Goal: Task Accomplishment & Management: Manage account settings

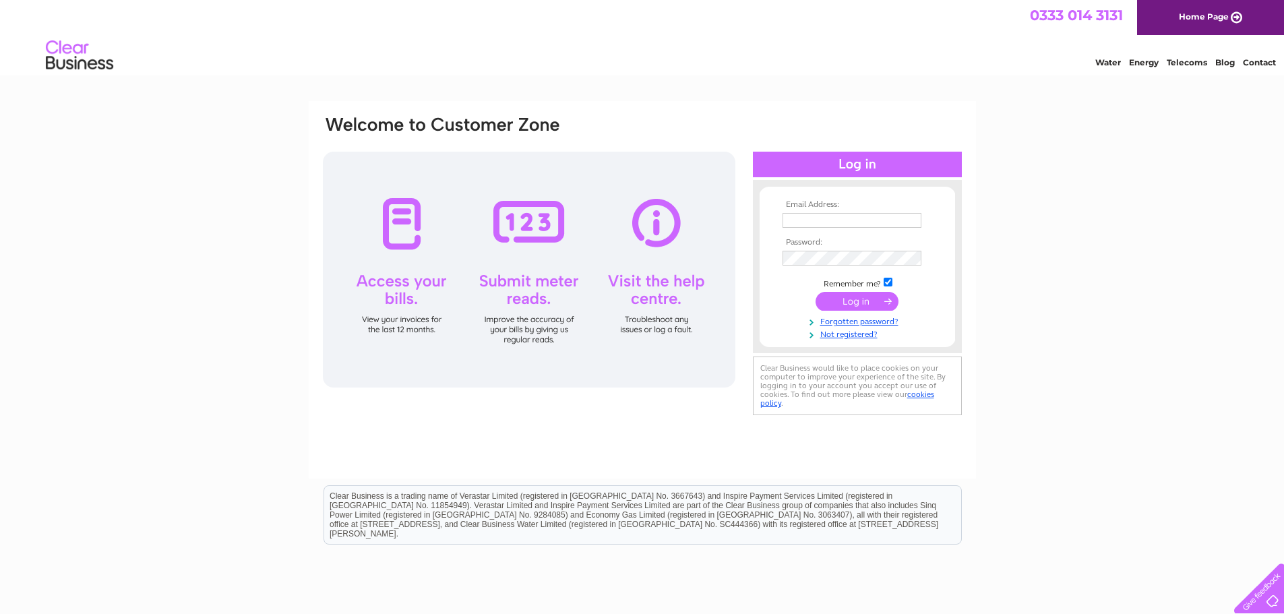
click at [802, 219] on input "text" at bounding box center [852, 220] width 139 height 15
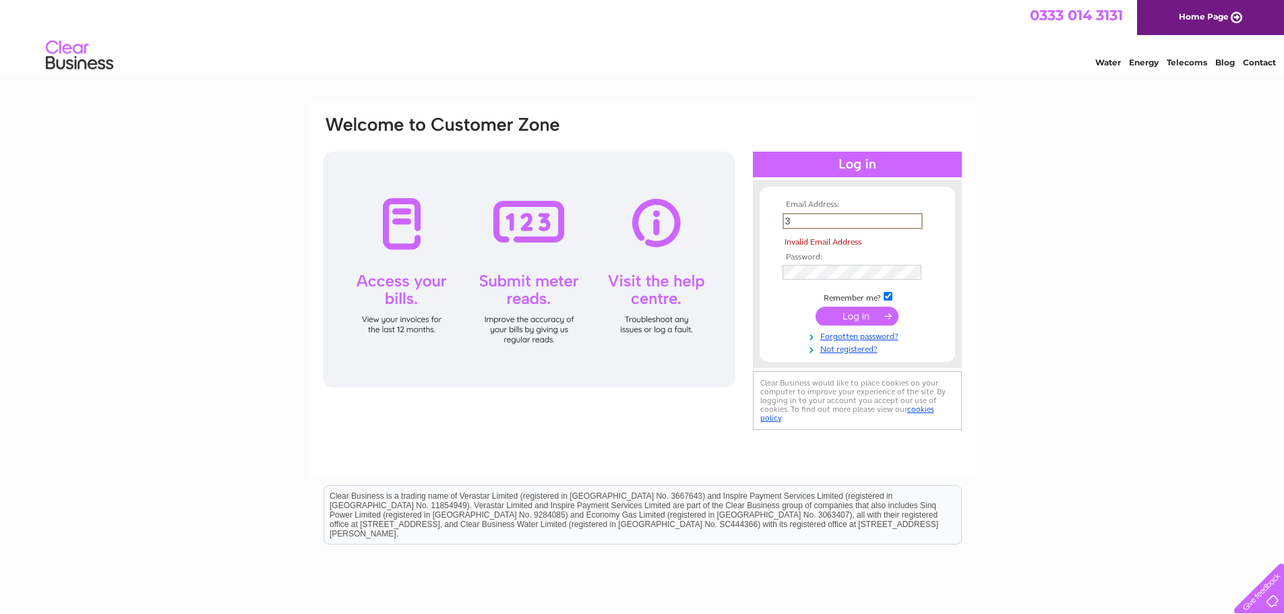
type input "graeme@jscestates.co.uk"
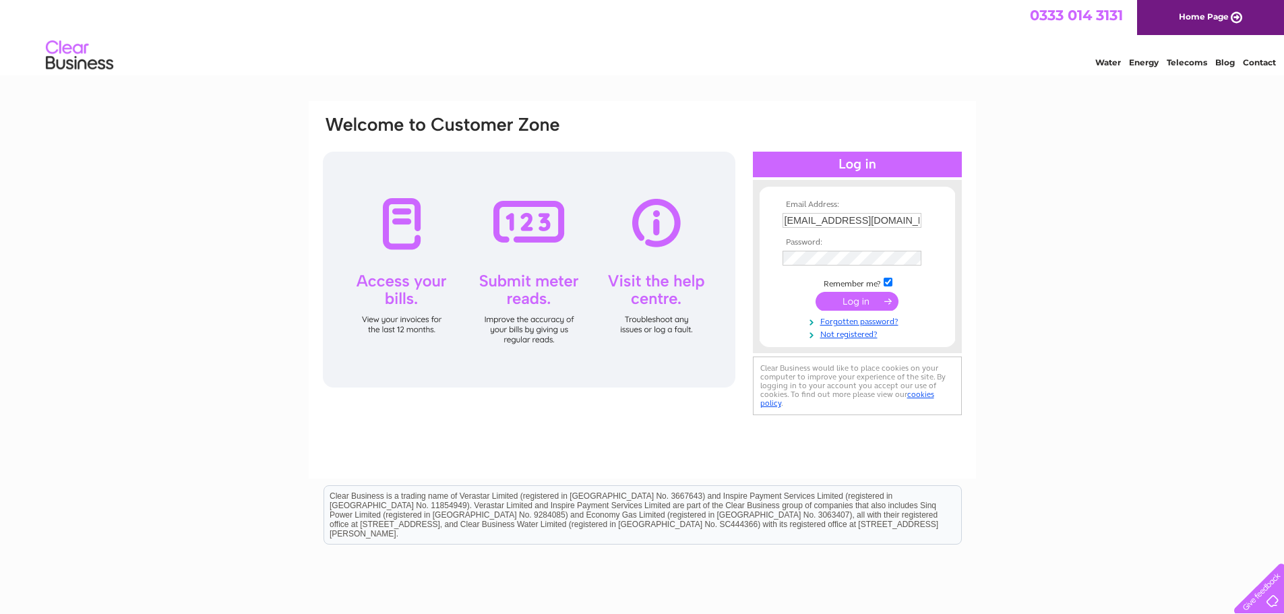
click at [829, 307] on input "submit" at bounding box center [857, 301] width 83 height 19
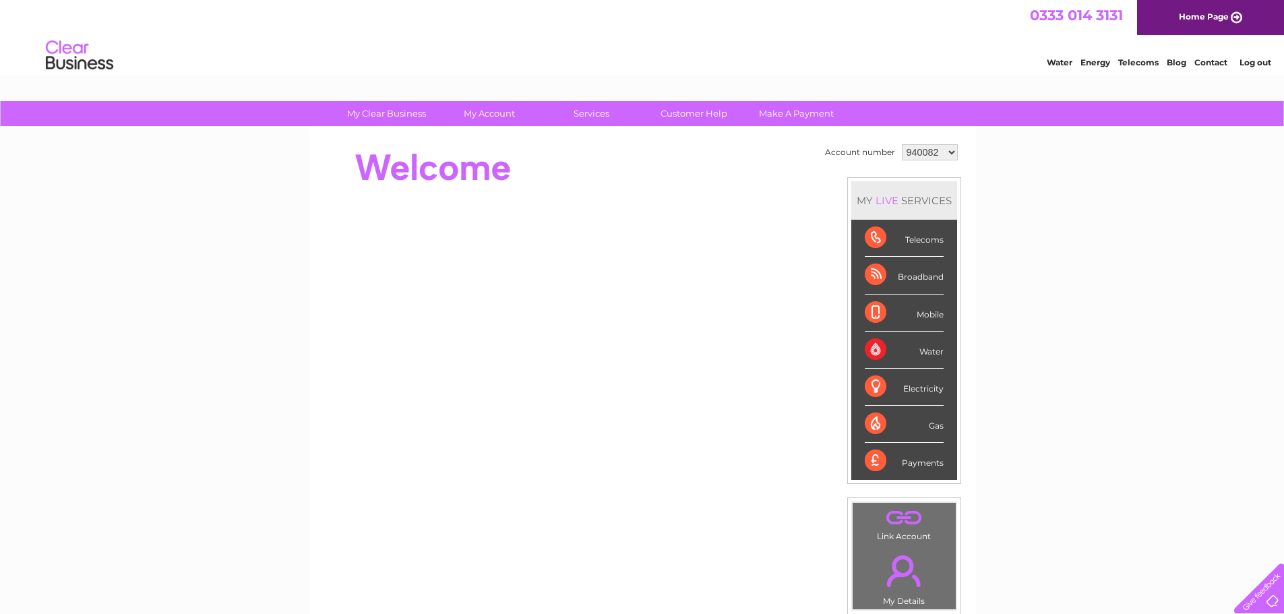
click at [951, 146] on select "940082 967558 1093252 1106552 1126887" at bounding box center [930, 152] width 56 height 16
select select "1106552"
click at [902, 144] on select "940082 967558 1093252 1106552 1126887" at bounding box center [930, 152] width 56 height 16
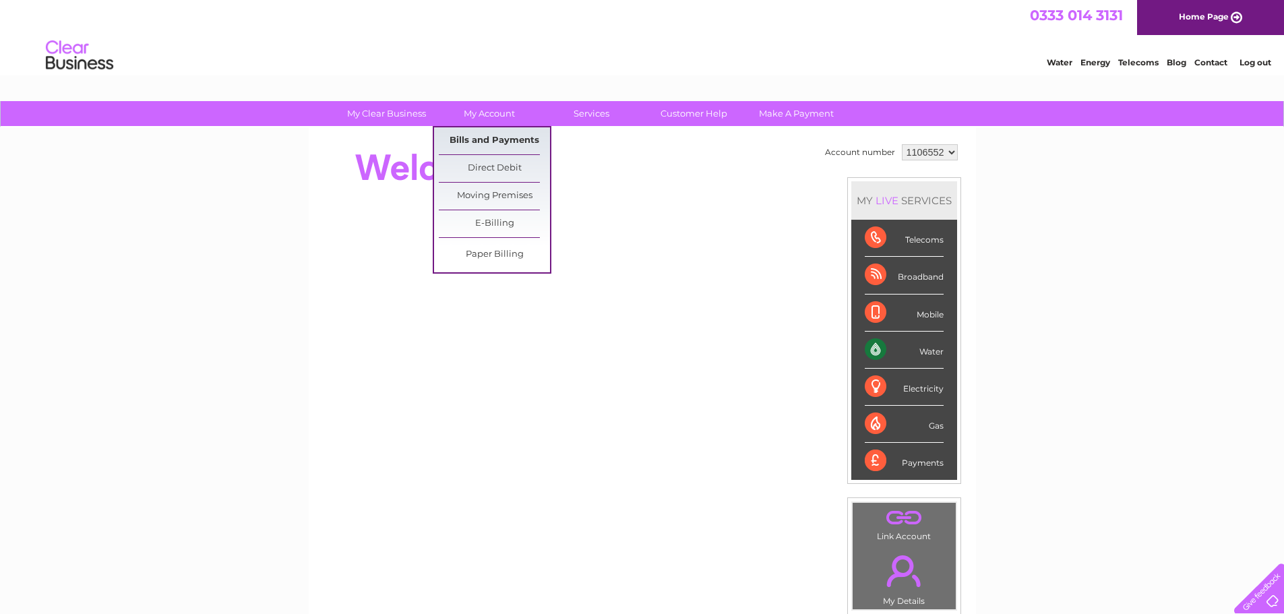
click at [500, 134] on link "Bills and Payments" at bounding box center [494, 140] width 111 height 27
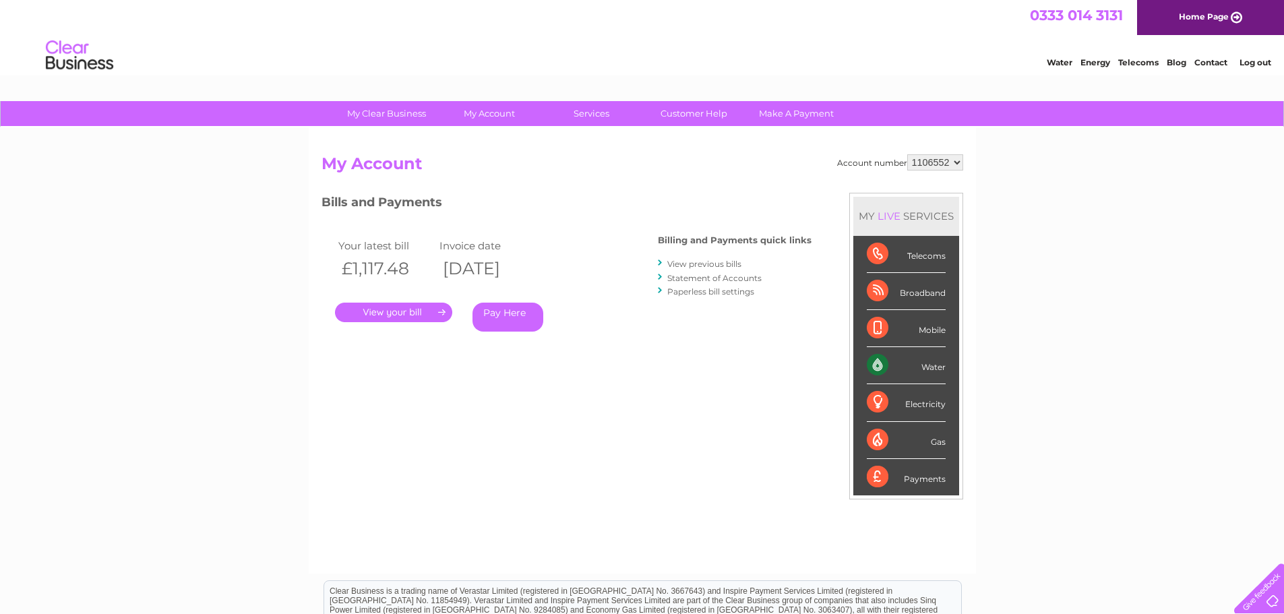
click at [427, 312] on link "." at bounding box center [393, 313] width 117 height 20
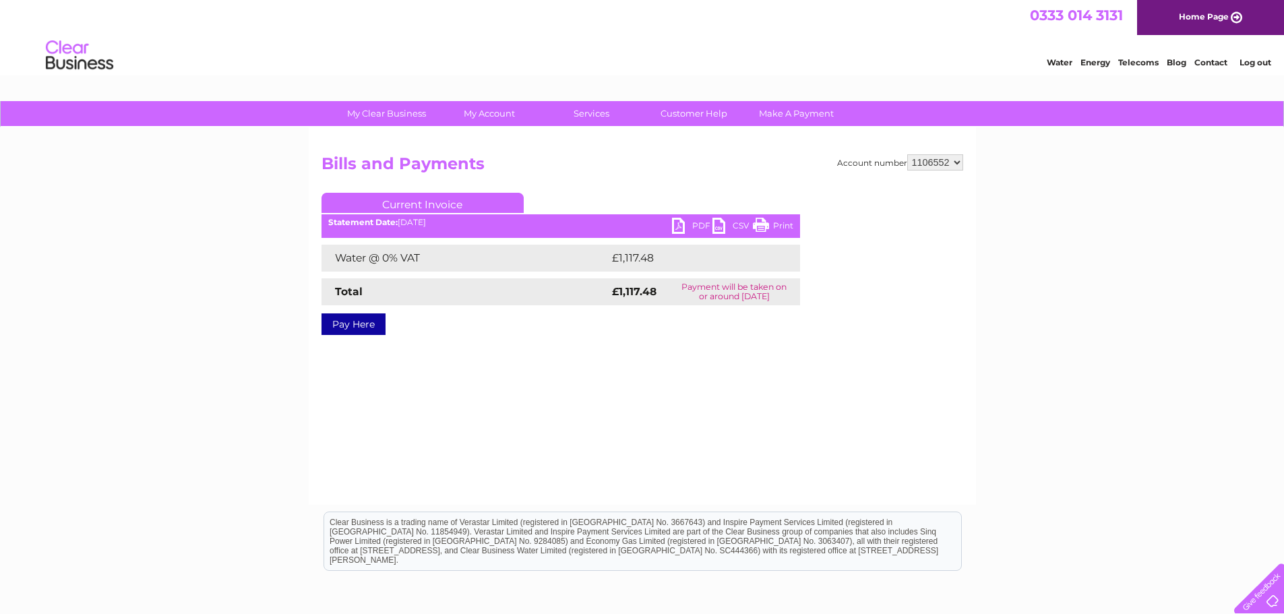
click at [699, 225] on link "PDF" at bounding box center [692, 228] width 40 height 20
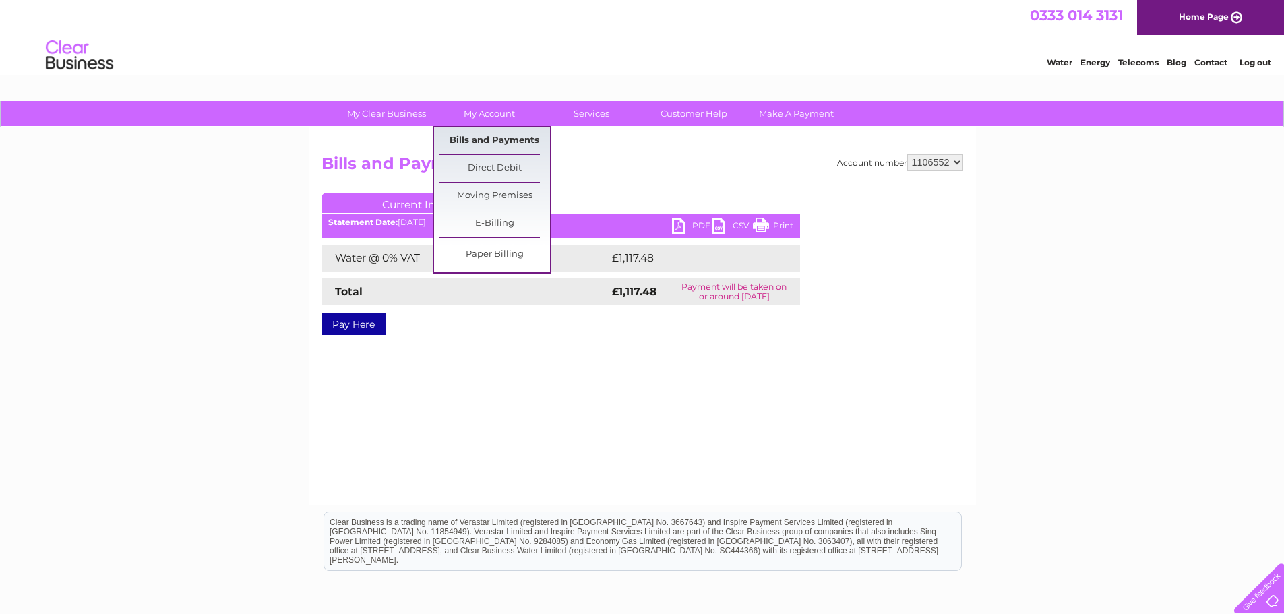
click at [493, 139] on link "Bills and Payments" at bounding box center [494, 140] width 111 height 27
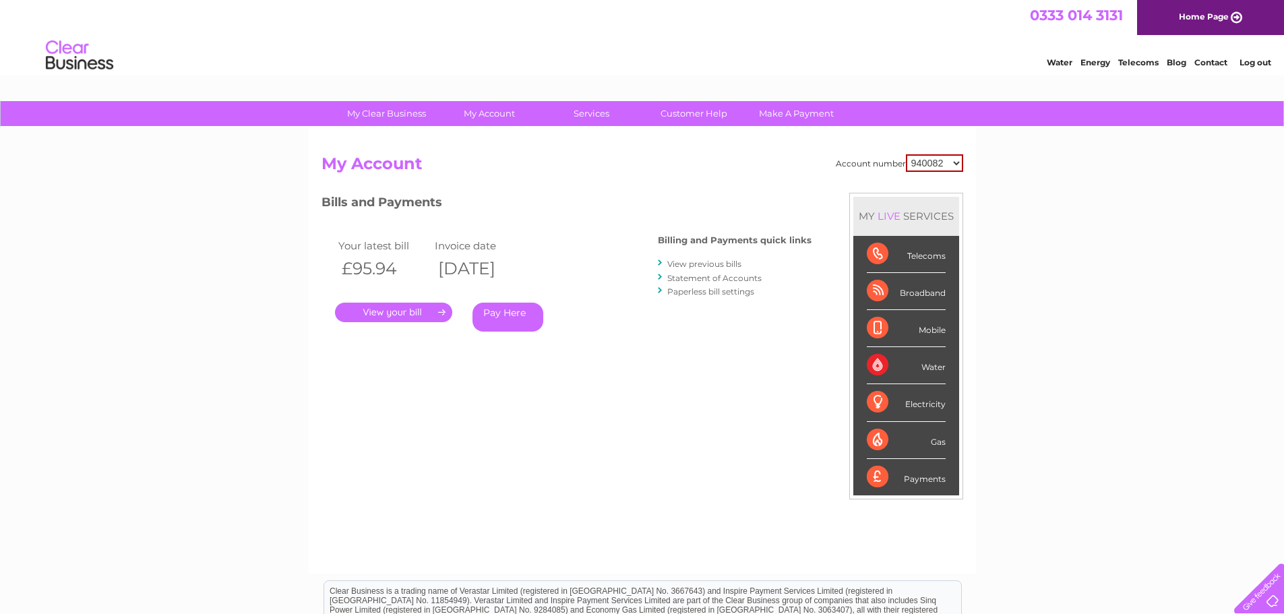
drag, startPoint x: 0, startPoint y: 0, endPoint x: 953, endPoint y: 160, distance: 966.8
click at [953, 160] on select "940082 967558 1093252 1106552 1126887" at bounding box center [934, 163] width 57 height 18
select select "967558"
click at [906, 154] on select "940082 967558 1093252 1106552 1126887" at bounding box center [934, 163] width 57 height 18
drag, startPoint x: 0, startPoint y: 0, endPoint x: 957, endPoint y: 159, distance: 970.5
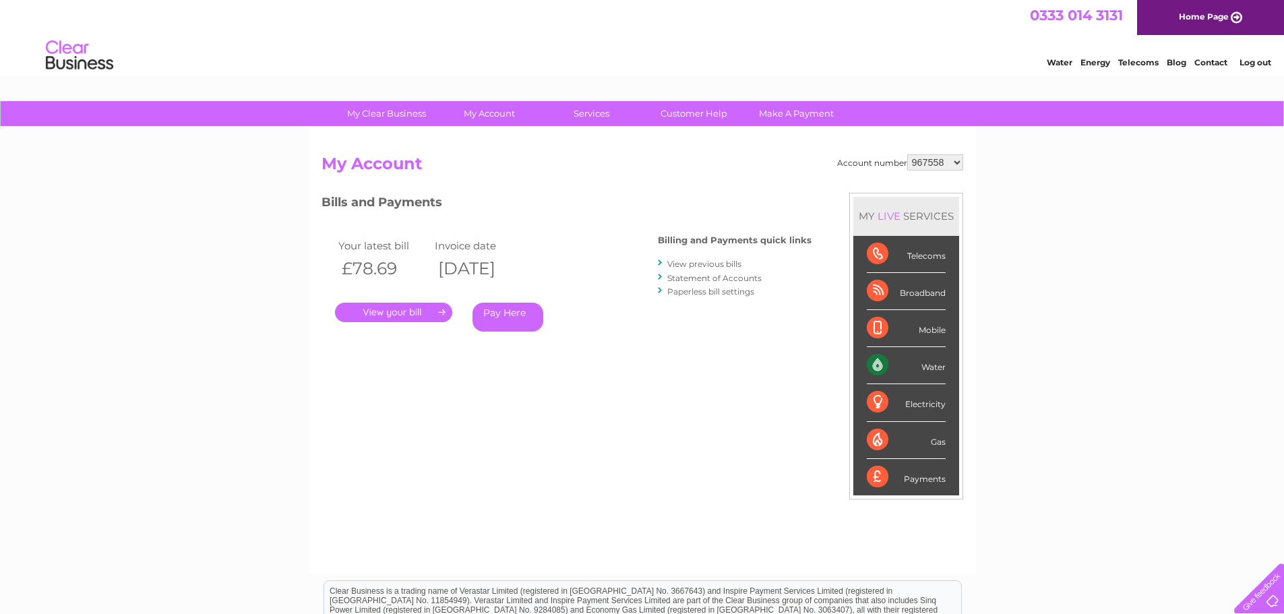
click at [957, 159] on select "940082 967558 1093252 1106552 1126887" at bounding box center [936, 162] width 56 height 16
select select "1093252"
click at [908, 154] on select "940082 967558 1093252 1106552 1126887" at bounding box center [936, 162] width 56 height 16
click at [960, 163] on select "940082 967558 1093252 1106552 1126887" at bounding box center [936, 162] width 56 height 16
select select "1126887"
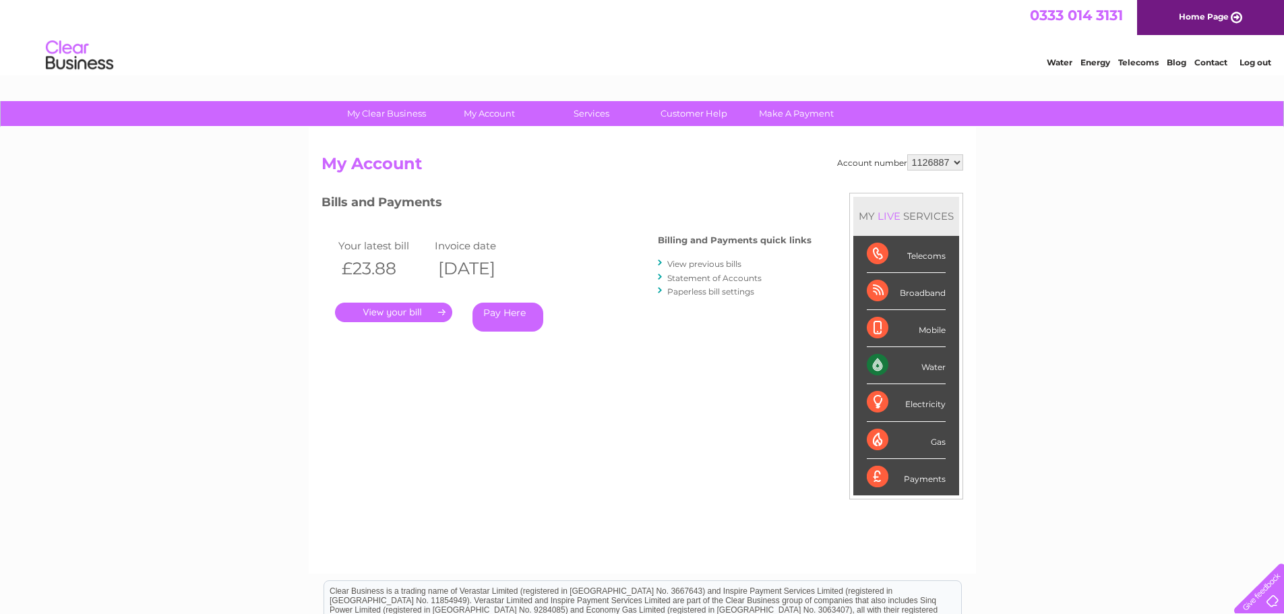
click at [908, 154] on select "940082 967558 1093252 1106552 1126887" at bounding box center [936, 162] width 56 height 16
click at [954, 166] on select "940082 967558 1093252 1106552 1126887" at bounding box center [936, 162] width 56 height 16
select select "1106552"
click at [908, 154] on select "940082 967558 1093252 1106552 1126887" at bounding box center [936, 162] width 56 height 16
click at [722, 263] on link "View previous bills" at bounding box center [704, 264] width 74 height 10
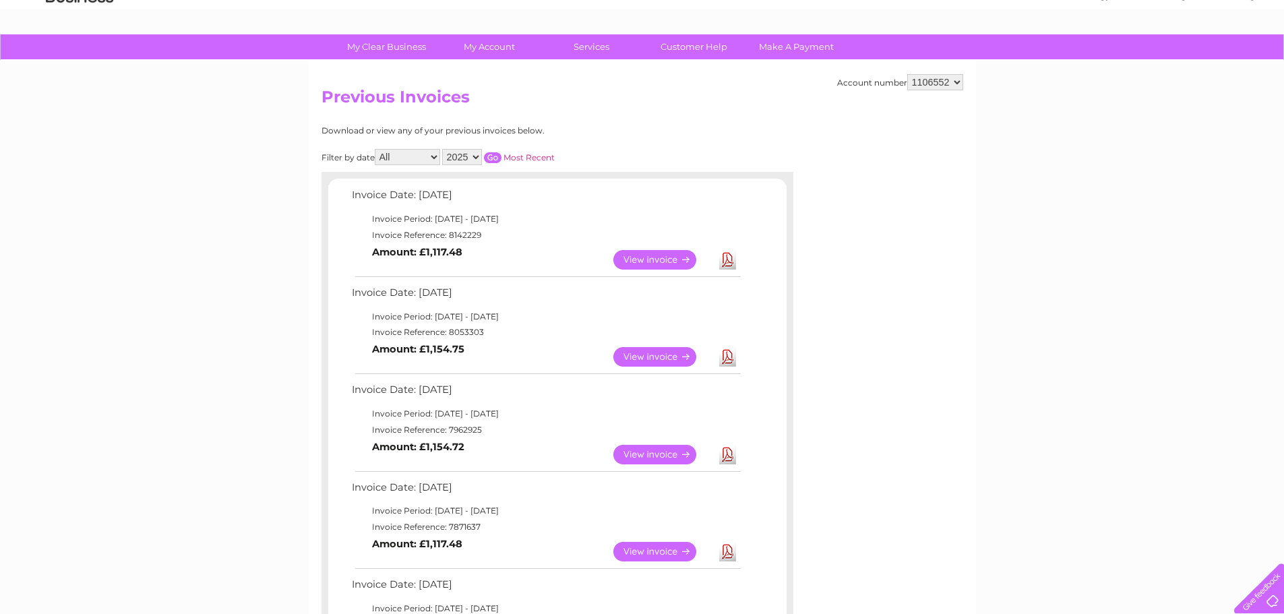
scroll to position [67, 0]
click at [674, 260] on link "View" at bounding box center [663, 259] width 99 height 20
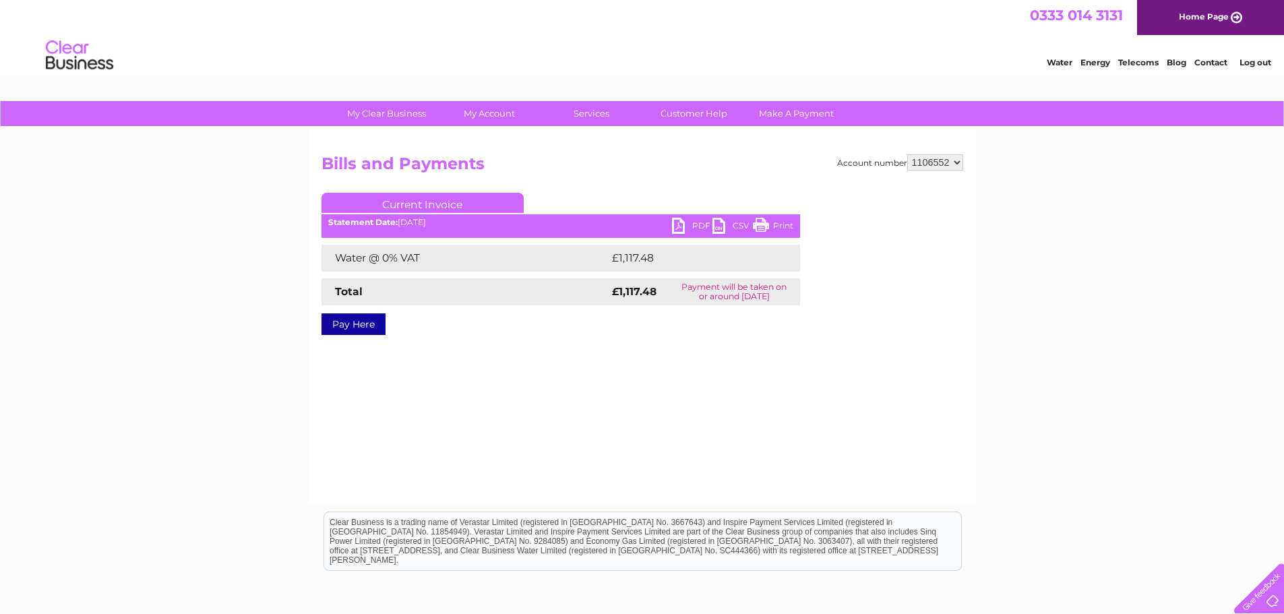
click at [689, 225] on link "PDF" at bounding box center [692, 228] width 40 height 20
